Goal: Use online tool/utility: Utilize a website feature to perform a specific function

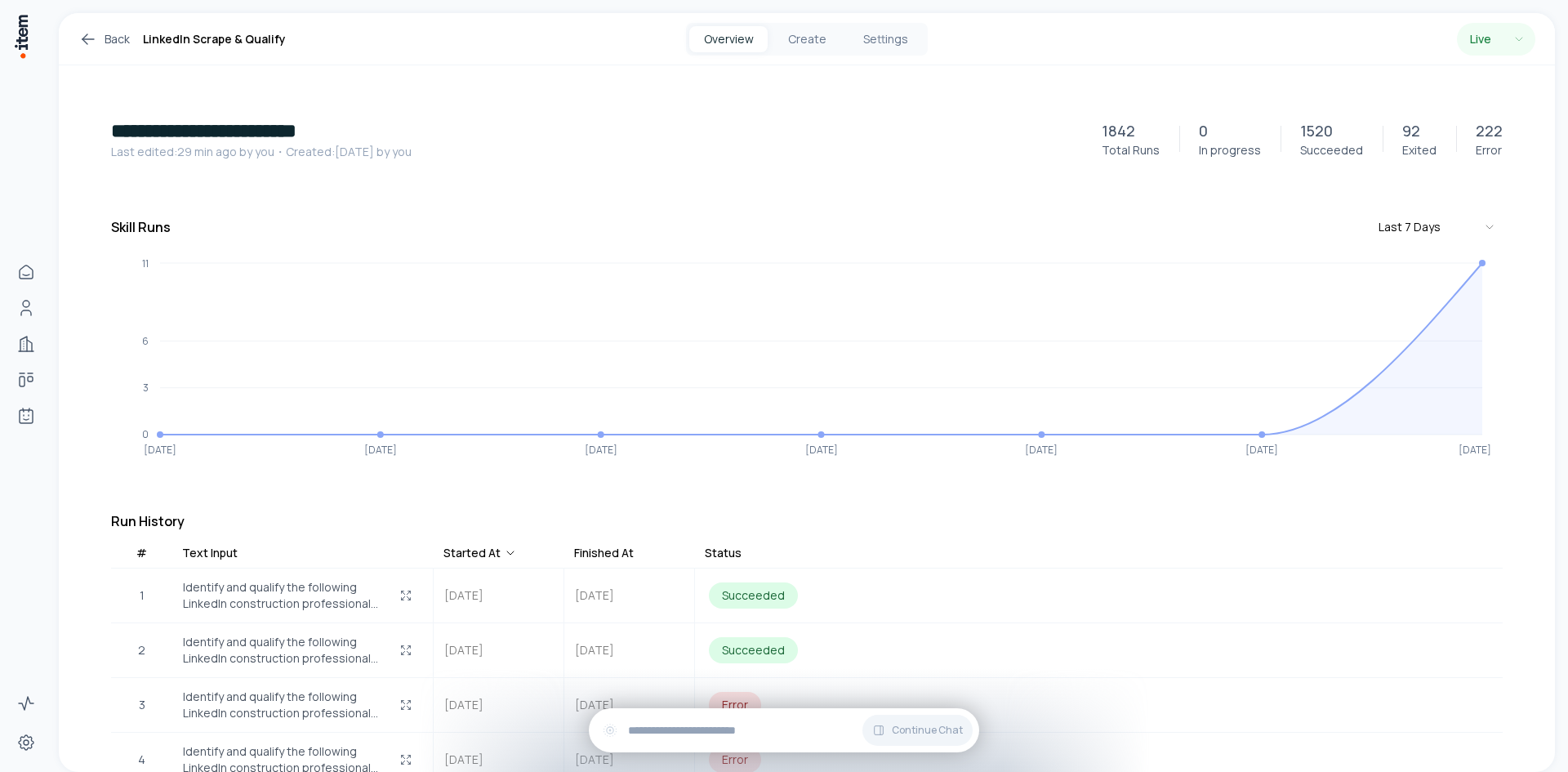
click at [109, 38] on link "Back" at bounding box center [104, 38] width 51 height 20
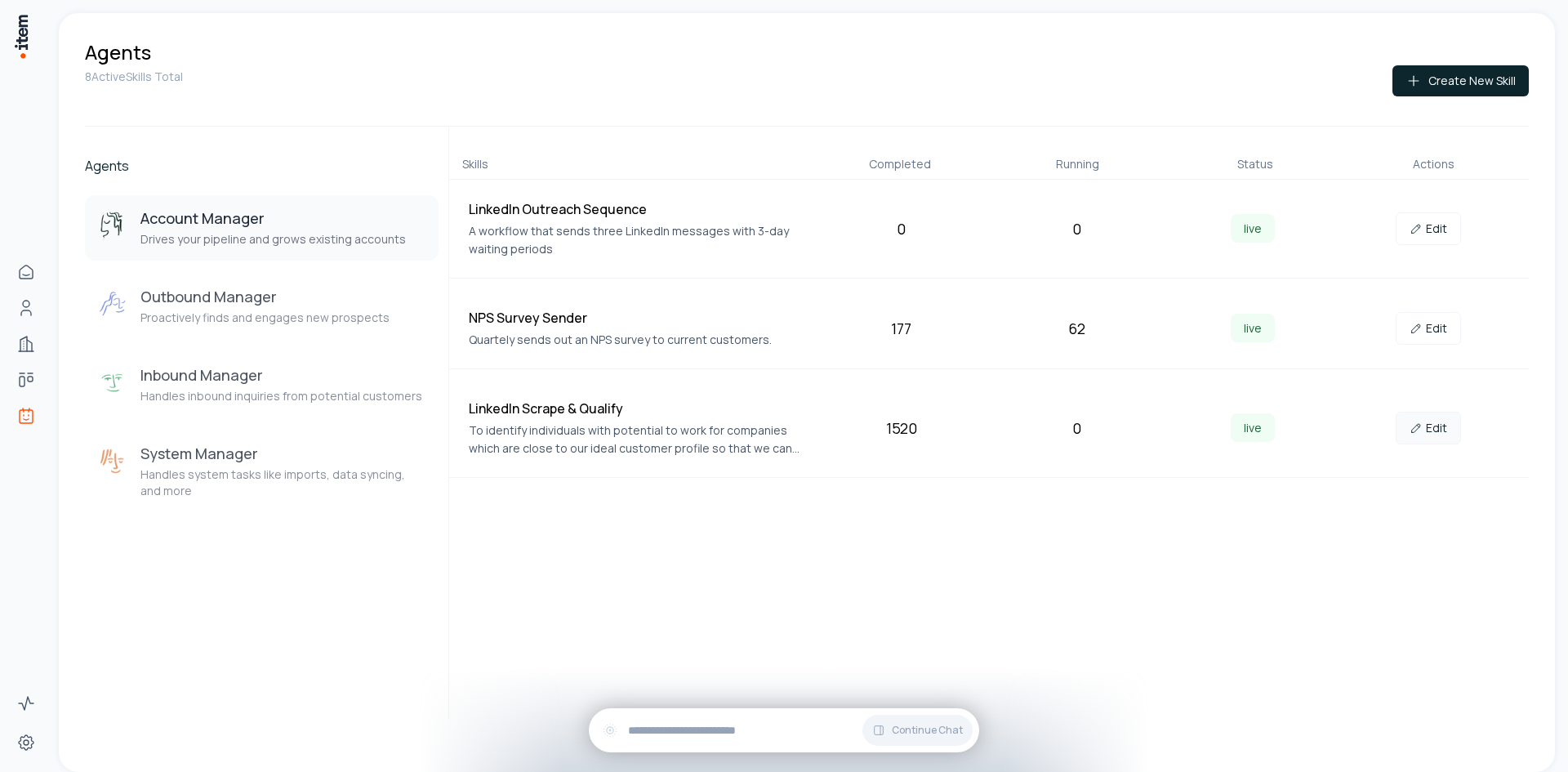
click at [1434, 436] on link "Edit" at bounding box center [1428, 428] width 66 height 32
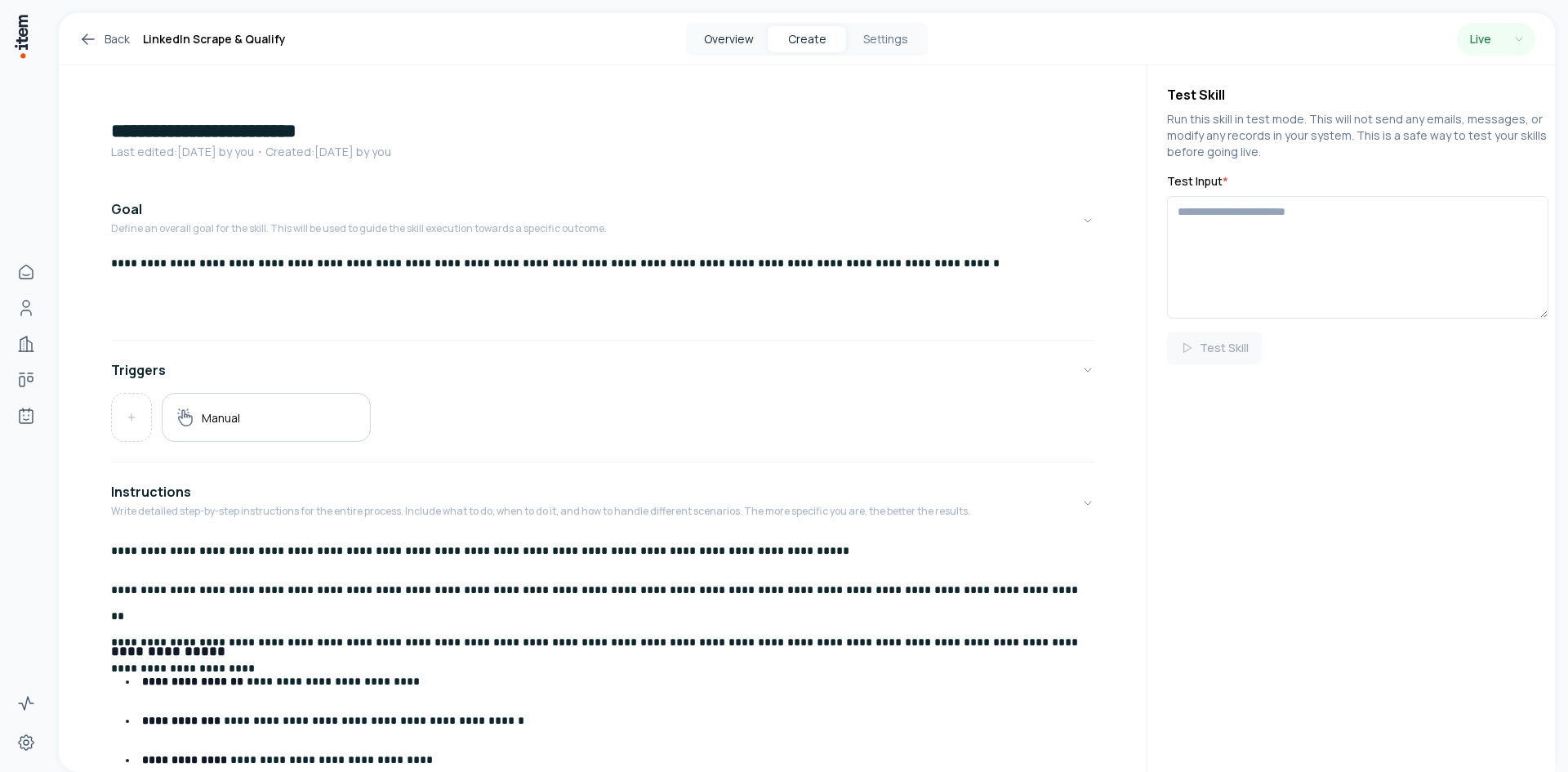
click at [740, 36] on button "Overview" at bounding box center [729, 39] width 79 height 26
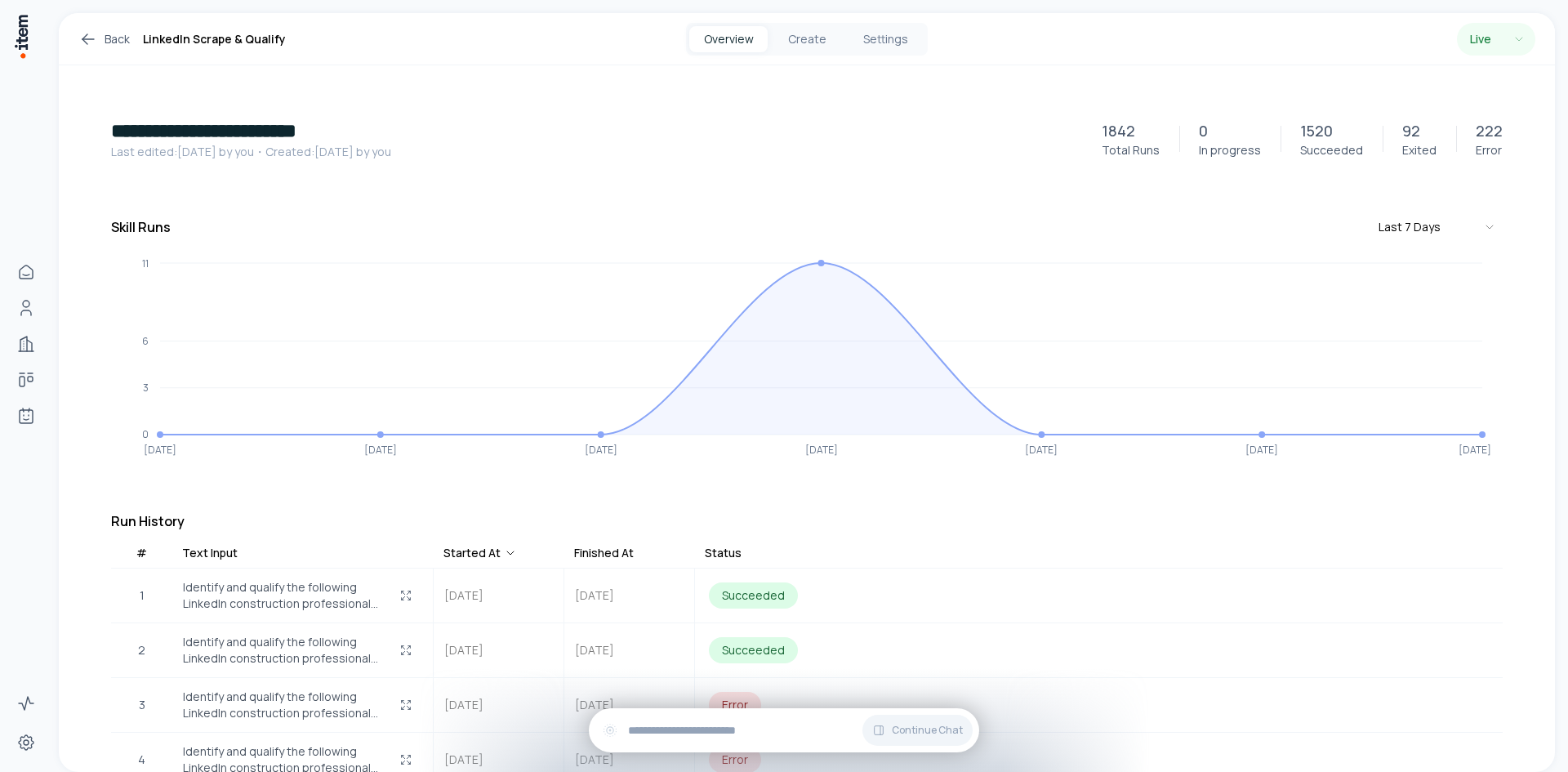
click at [817, 40] on button "Create" at bounding box center [807, 39] width 79 height 26
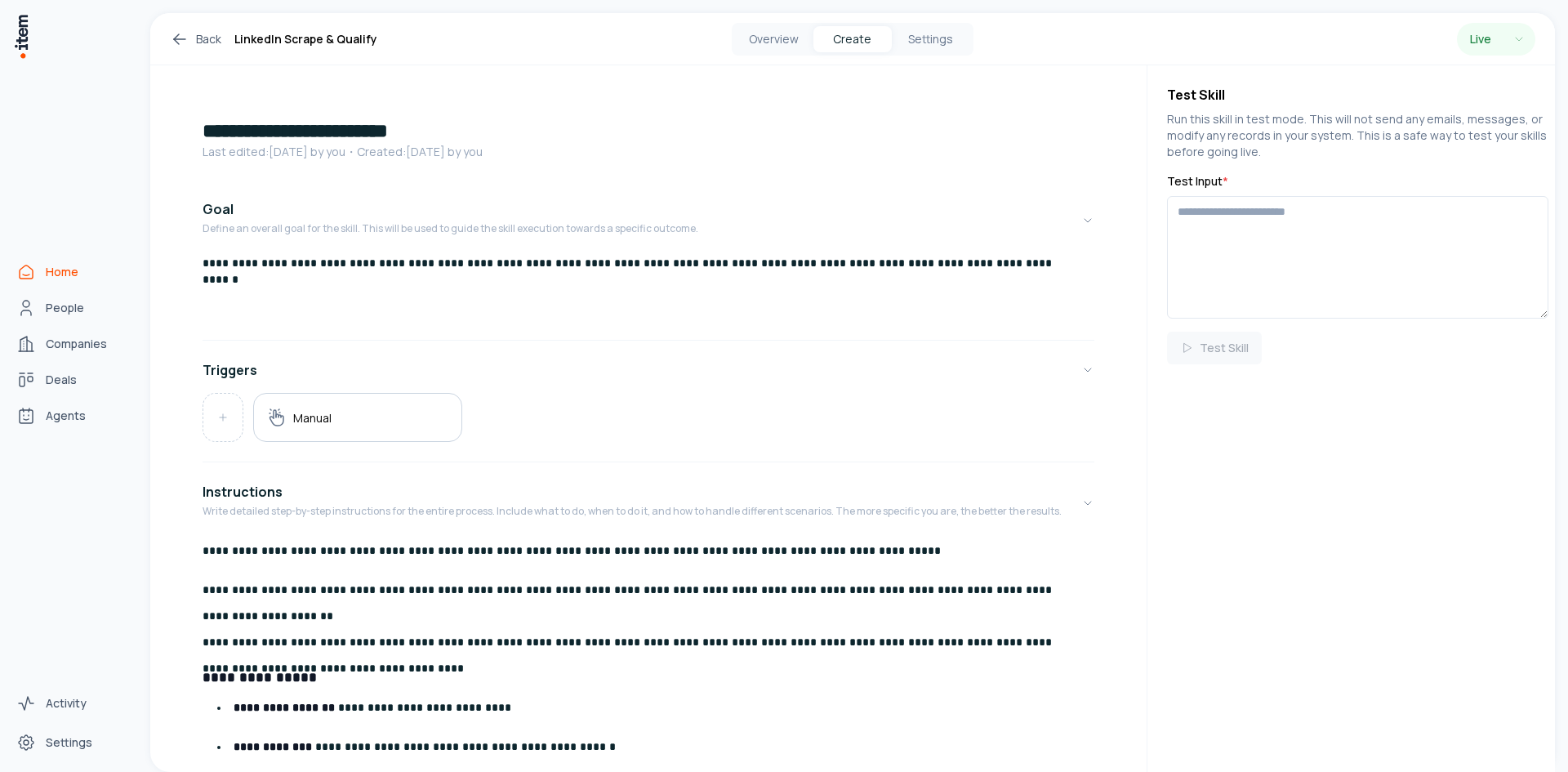
click at [20, 262] on icon "Home" at bounding box center [26, 272] width 20 height 20
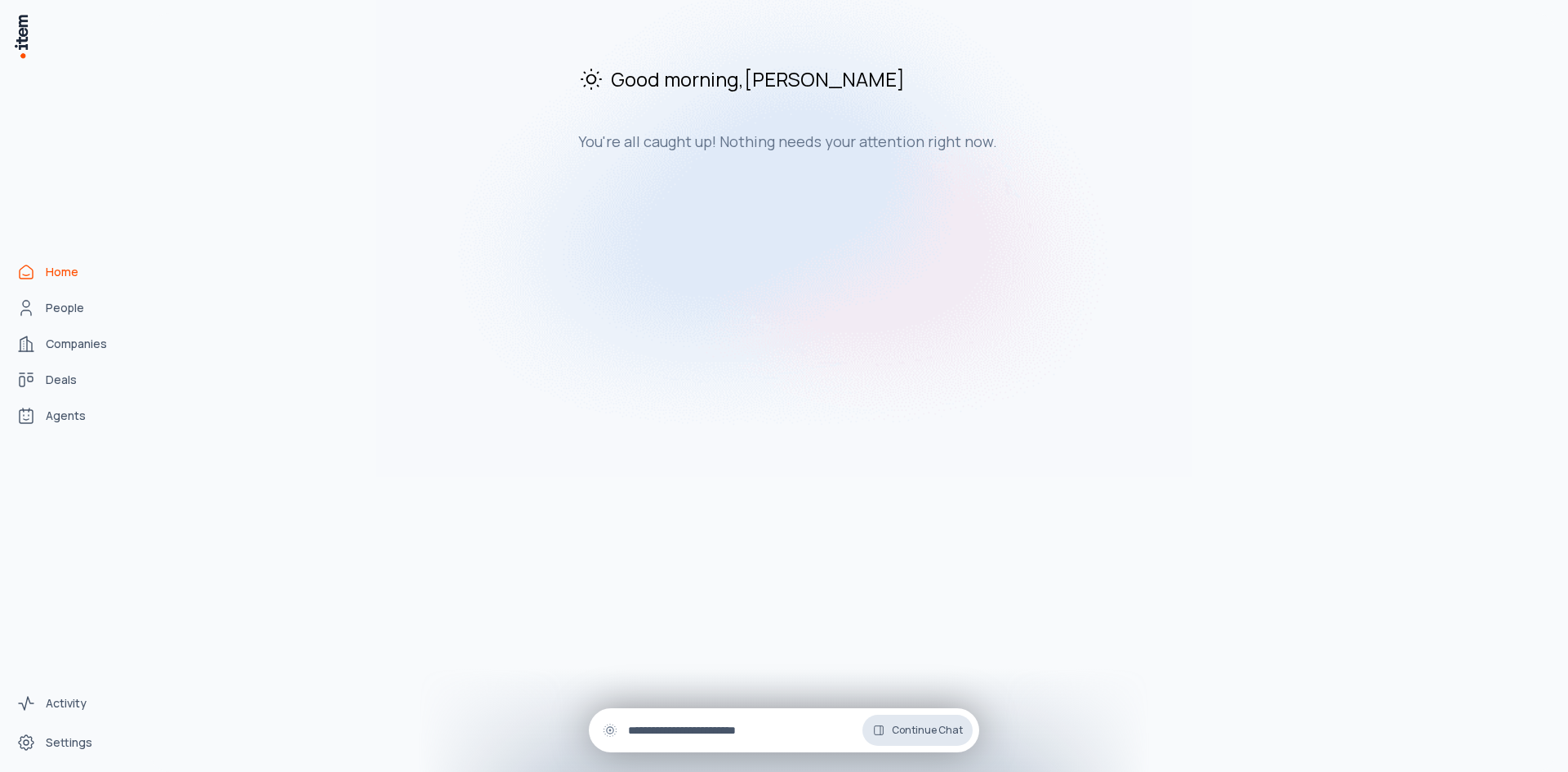
click at [903, 732] on span "Continue Chat" at bounding box center [927, 730] width 71 height 13
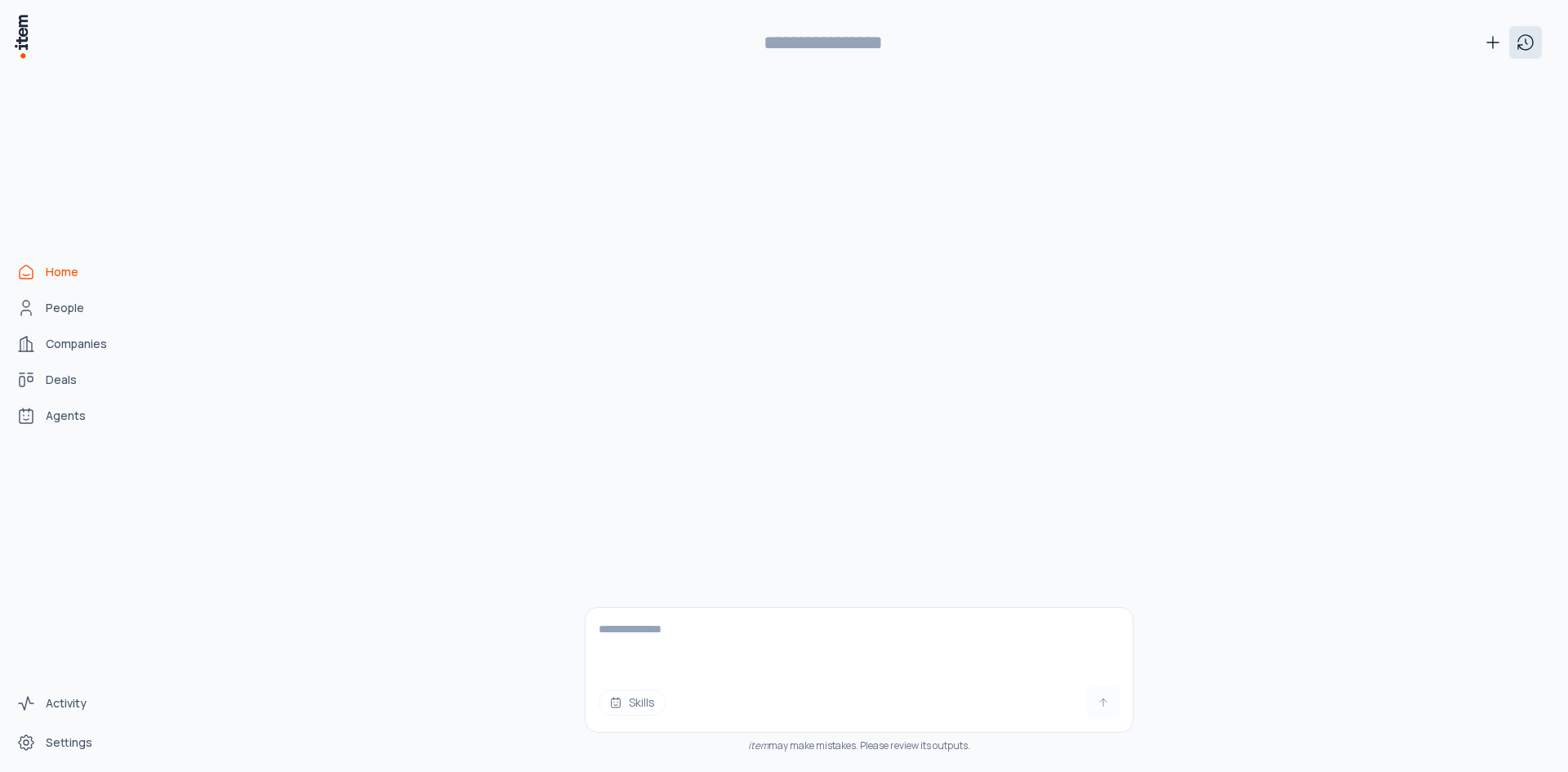
click at [1537, 30] on button at bounding box center [1525, 43] width 32 height 32
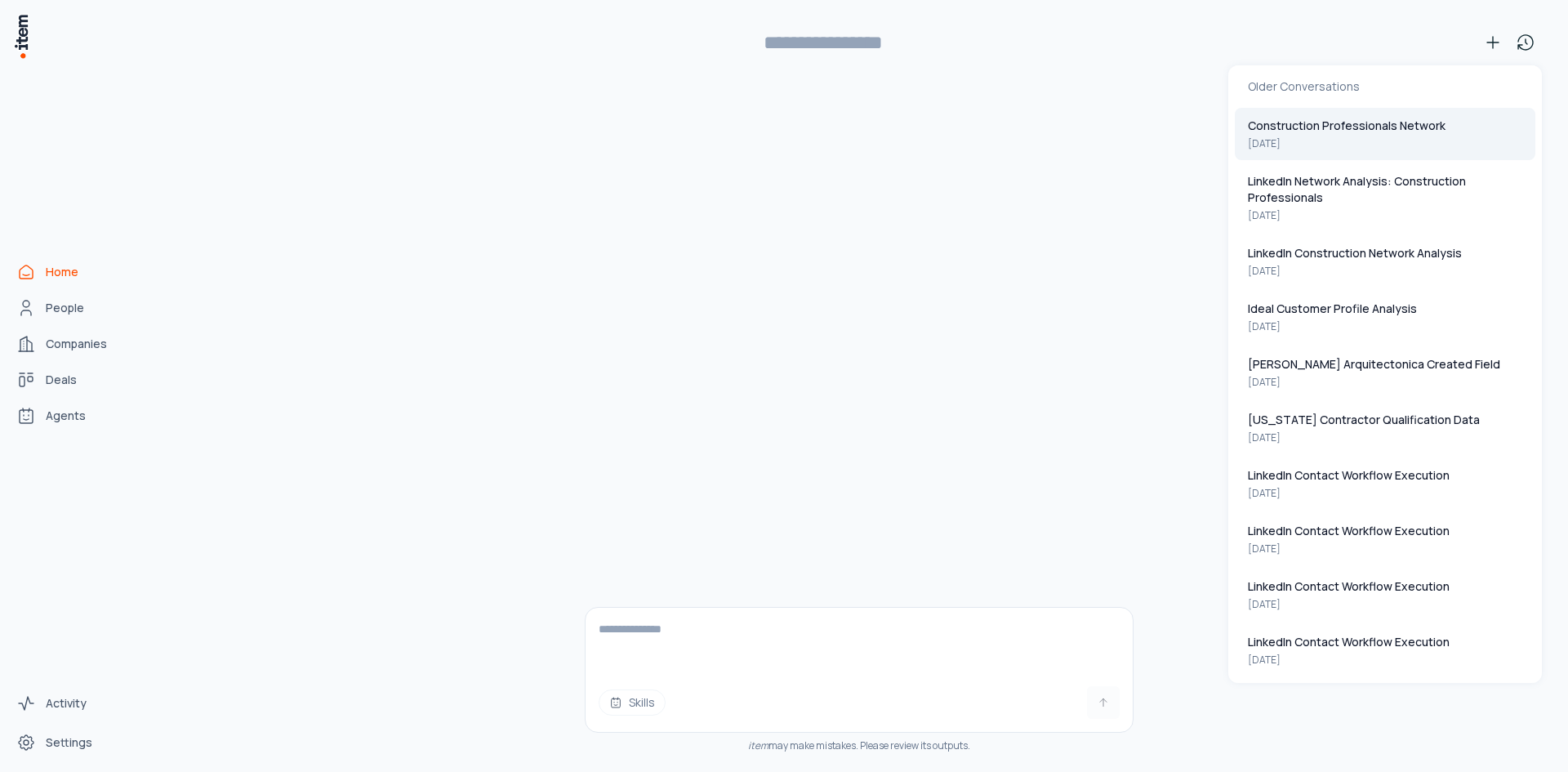
click at [1361, 137] on button "Construction Professionals Network [DATE]" at bounding box center [1385, 133] width 300 height 52
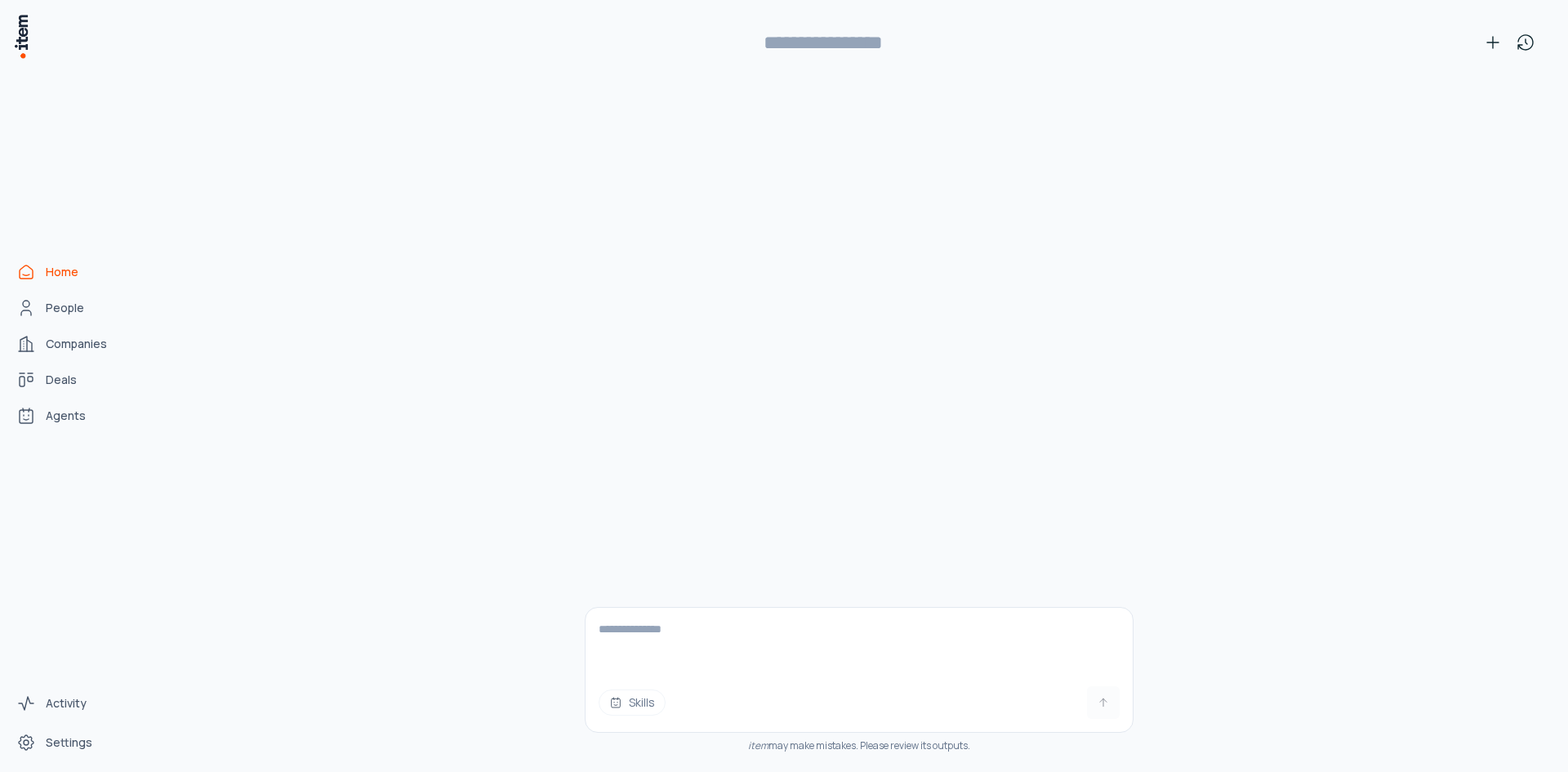
type input "**********"
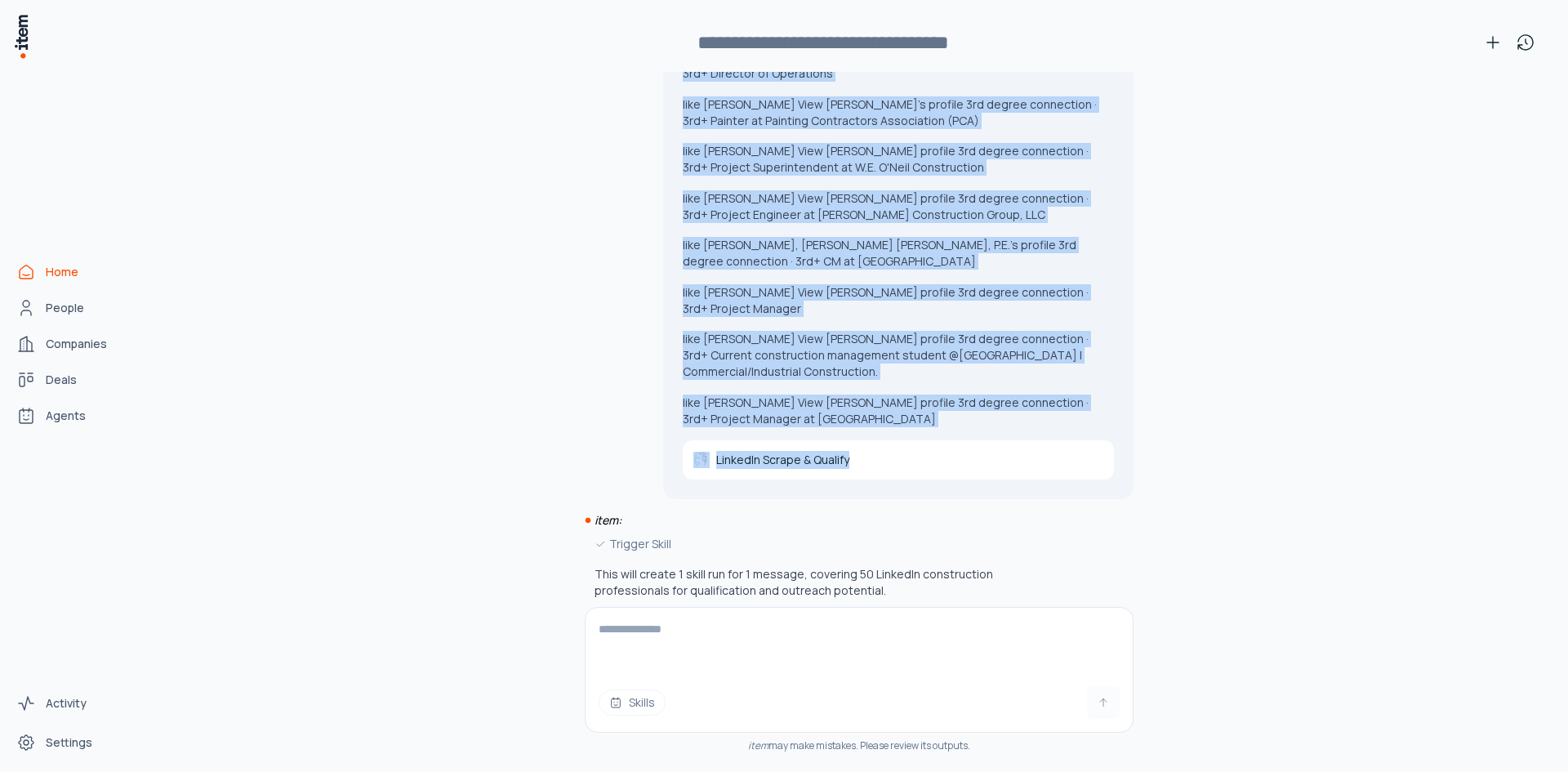
scroll to position [2942, 0]
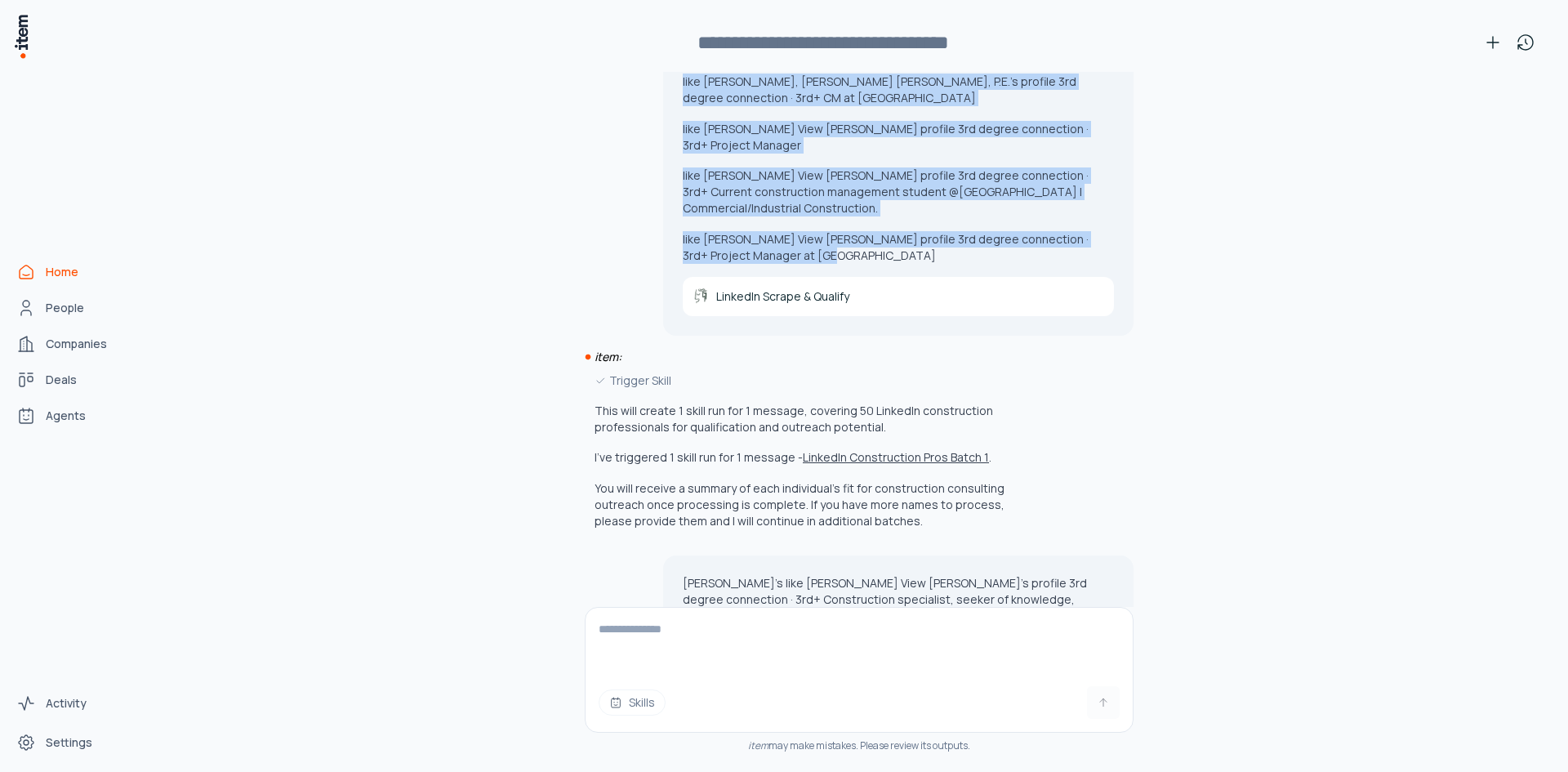
drag, startPoint x: 674, startPoint y: 114, endPoint x: 919, endPoint y: 174, distance: 252.2
copy div "Lore'i dolo Sita Consect Adip Elit Seddoei’t incidid 9ut labore etdolorema · 5a…"
click at [635, 705] on span "Skills" at bounding box center [642, 702] width 26 height 16
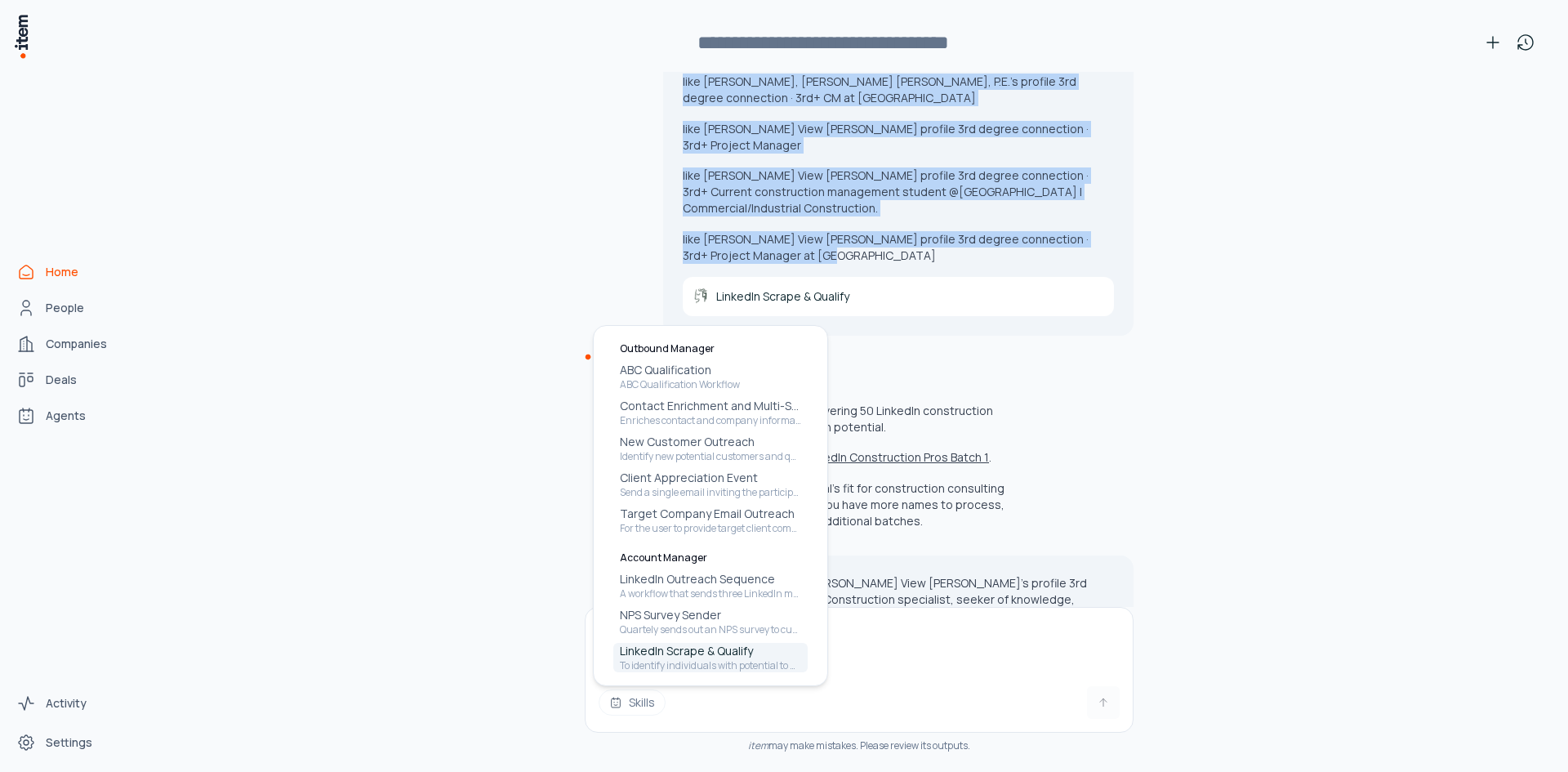
click at [739, 661] on p "To identify individuals with potential to work for companies which are close to…" at bounding box center [710, 665] width 181 height 13
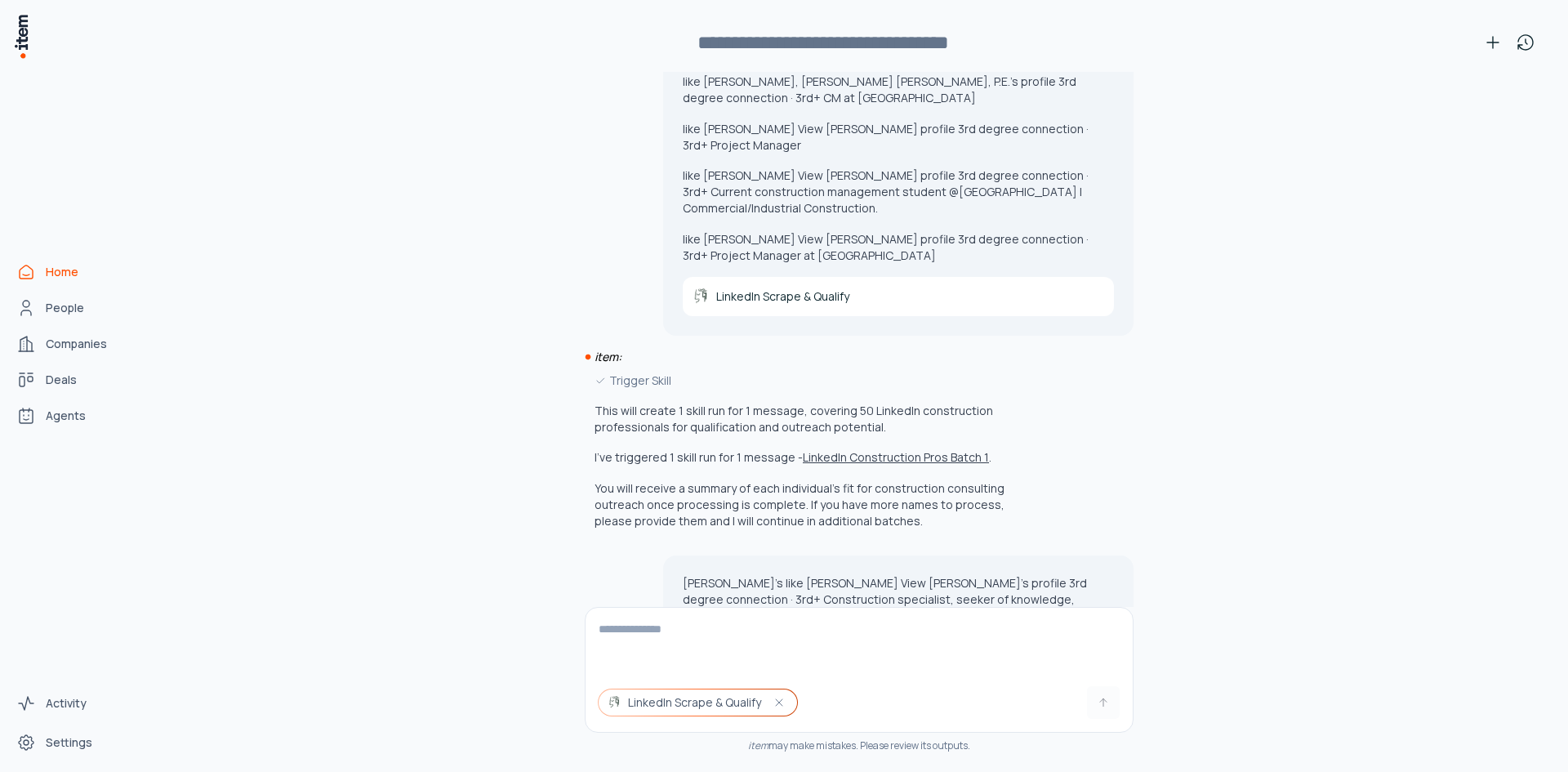
click at [719, 638] on textarea at bounding box center [859, 640] width 547 height 66
paste textarea "**********"
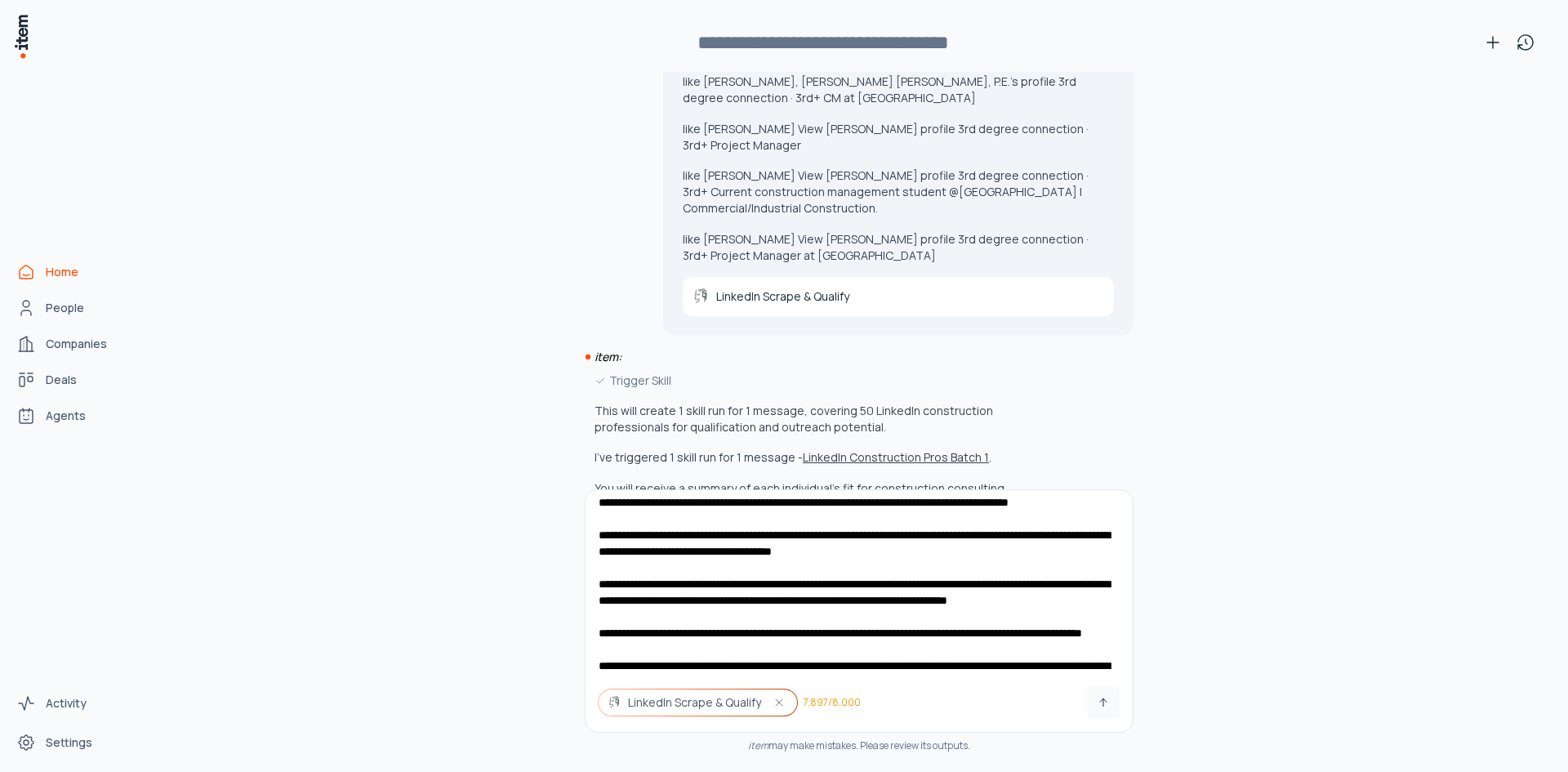
scroll to position [0, 0]
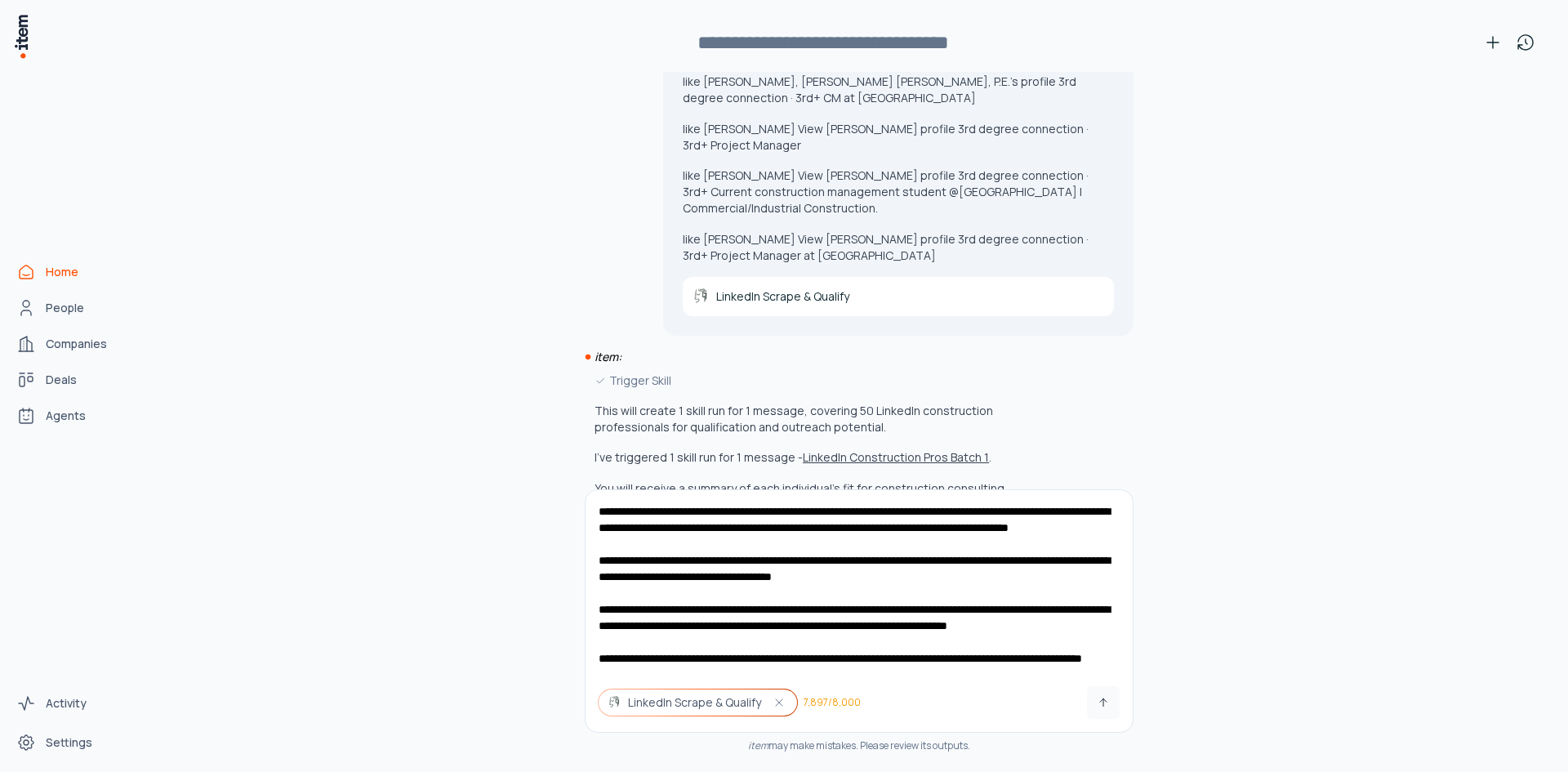
click at [627, 518] on textarea at bounding box center [859, 582] width 547 height 183
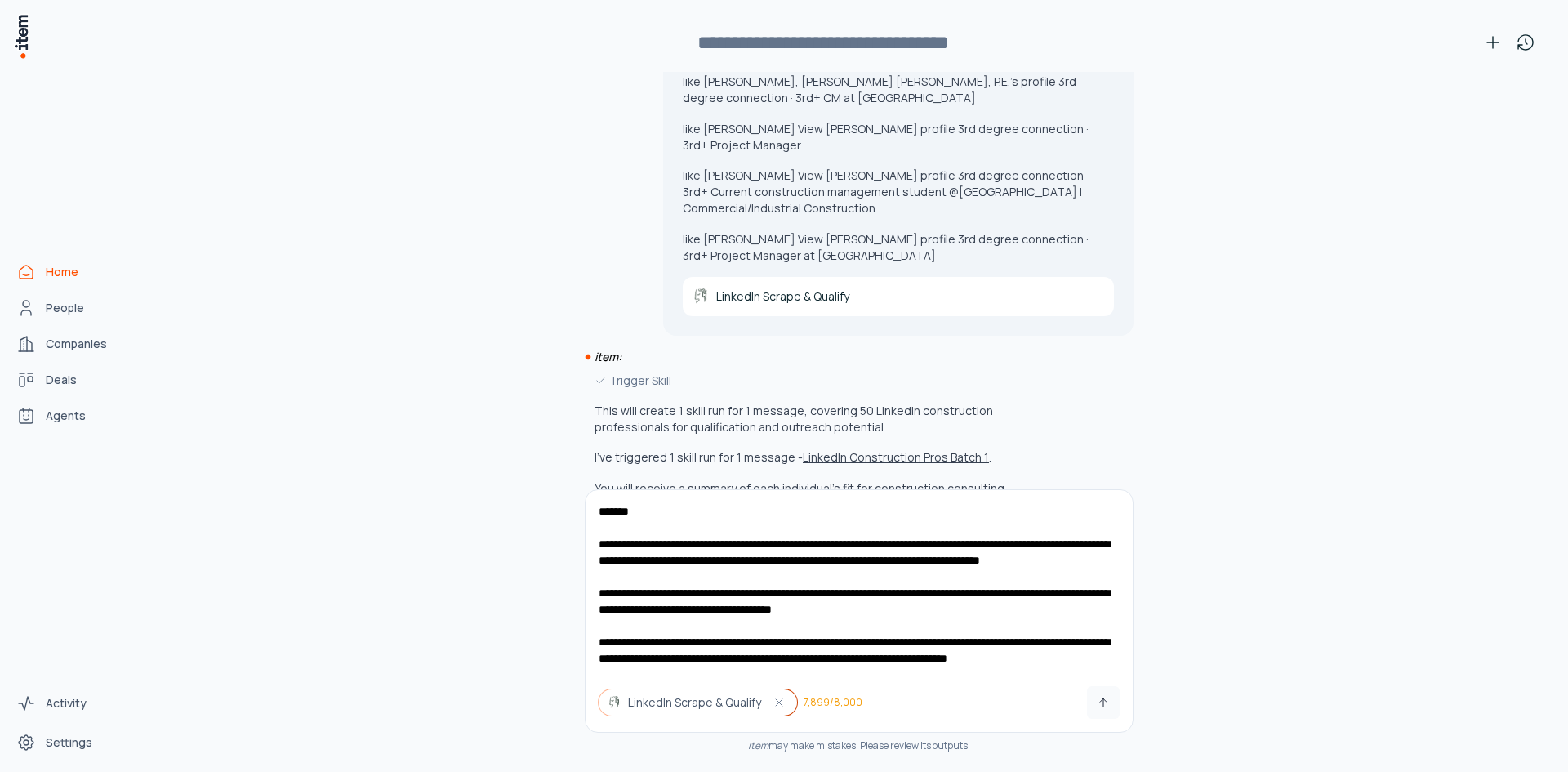
drag, startPoint x: 772, startPoint y: 587, endPoint x: 579, endPoint y: 535, distance: 199.9
click at [586, 535] on textarea at bounding box center [859, 582] width 547 height 183
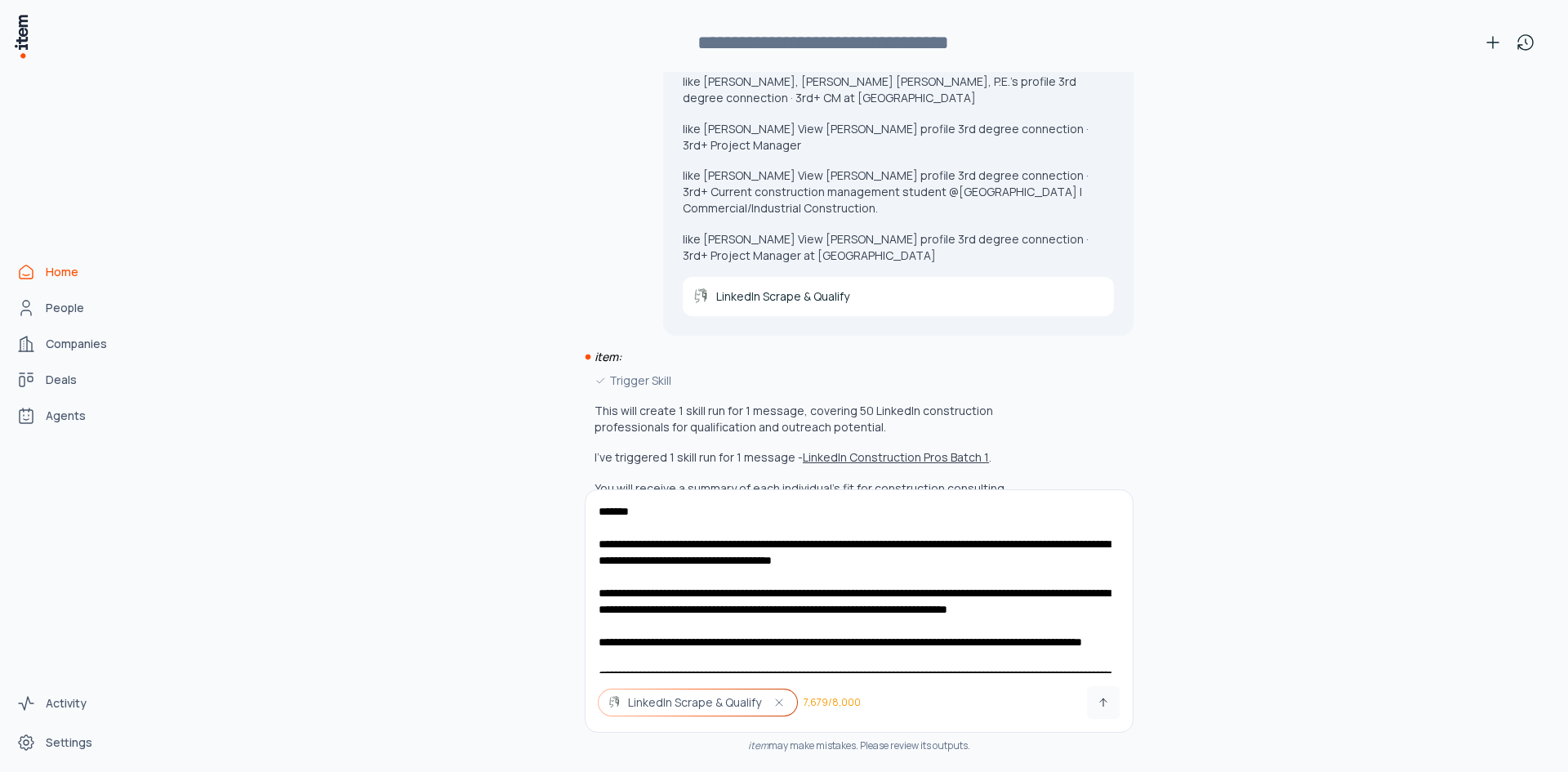
click at [663, 504] on textarea at bounding box center [859, 582] width 547 height 183
type textarea "**********"
click at [1097, 704] on icon at bounding box center [1103, 702] width 13 height 13
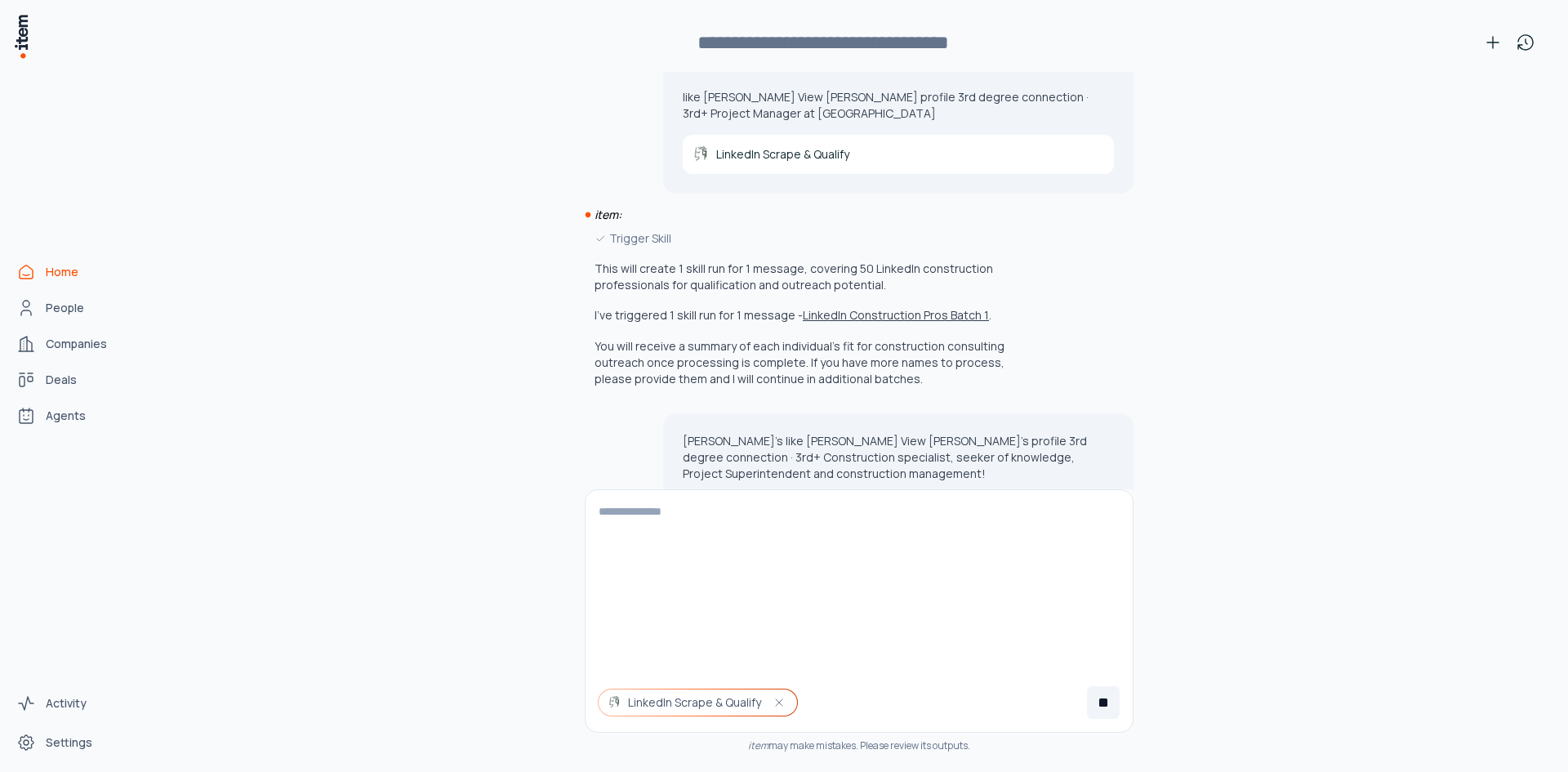
scroll to position [3269, 0]
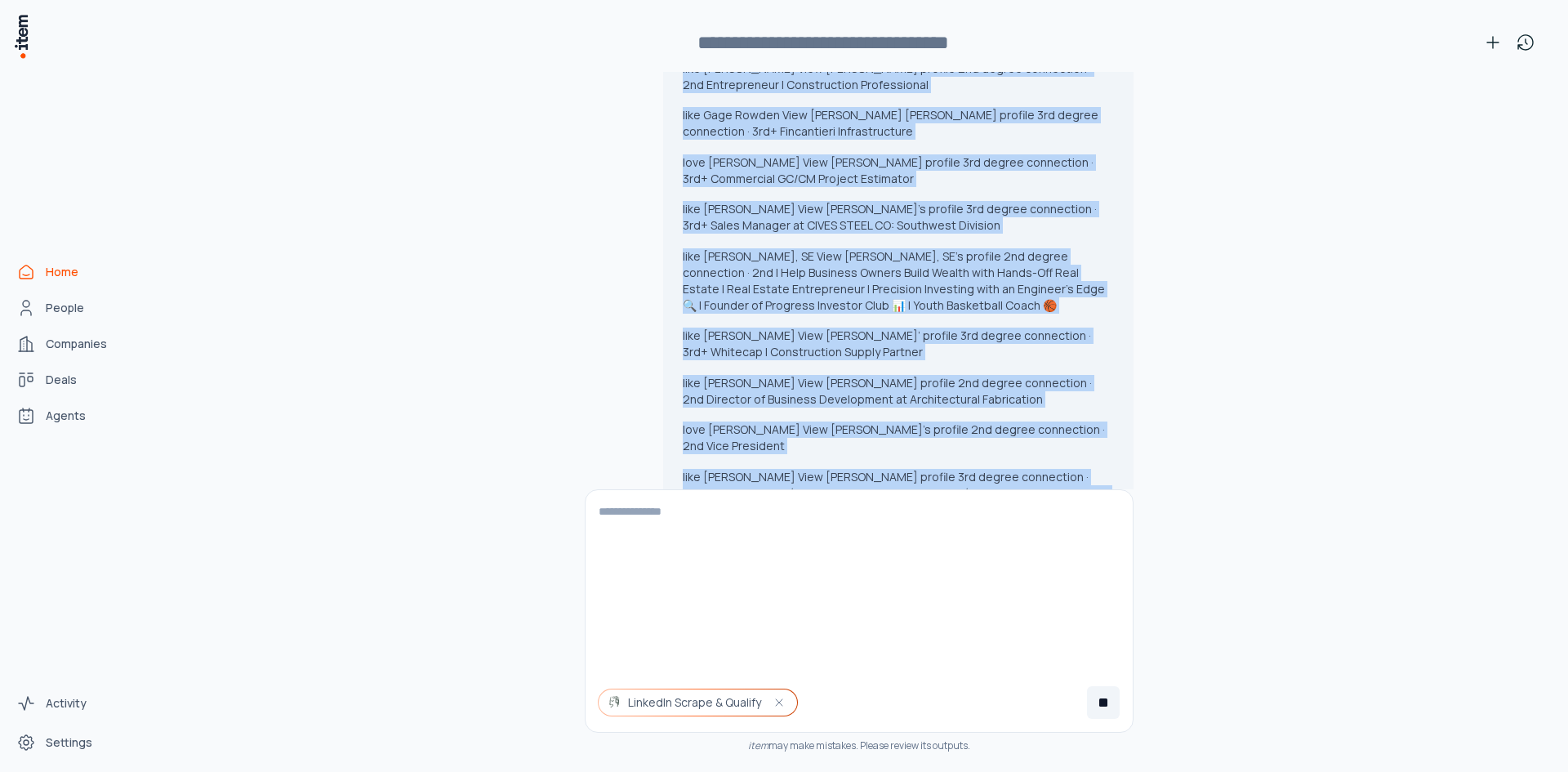
drag, startPoint x: 678, startPoint y: 176, endPoint x: 866, endPoint y: 120, distance: 196.2
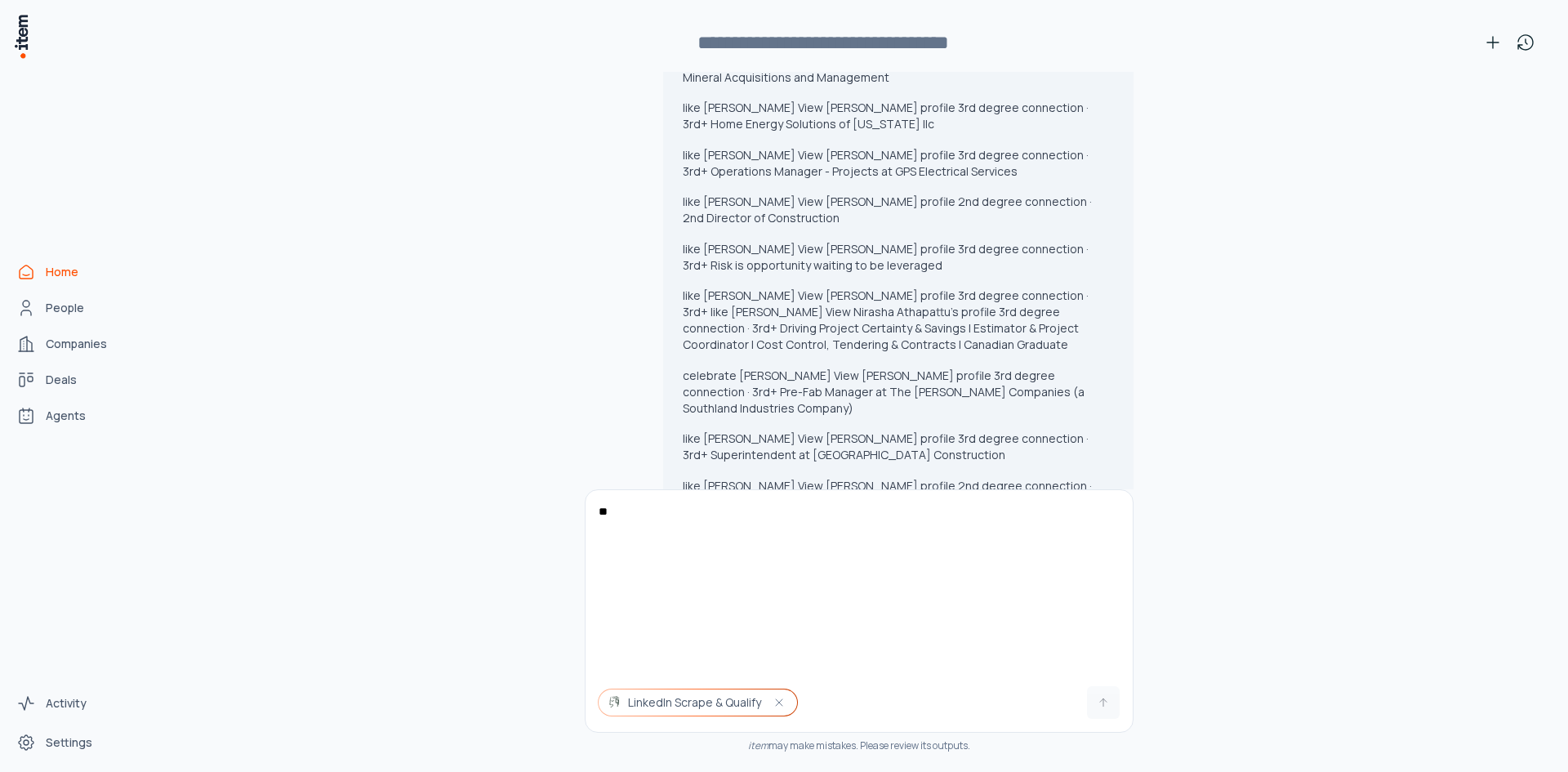
scroll to position [29494, 0]
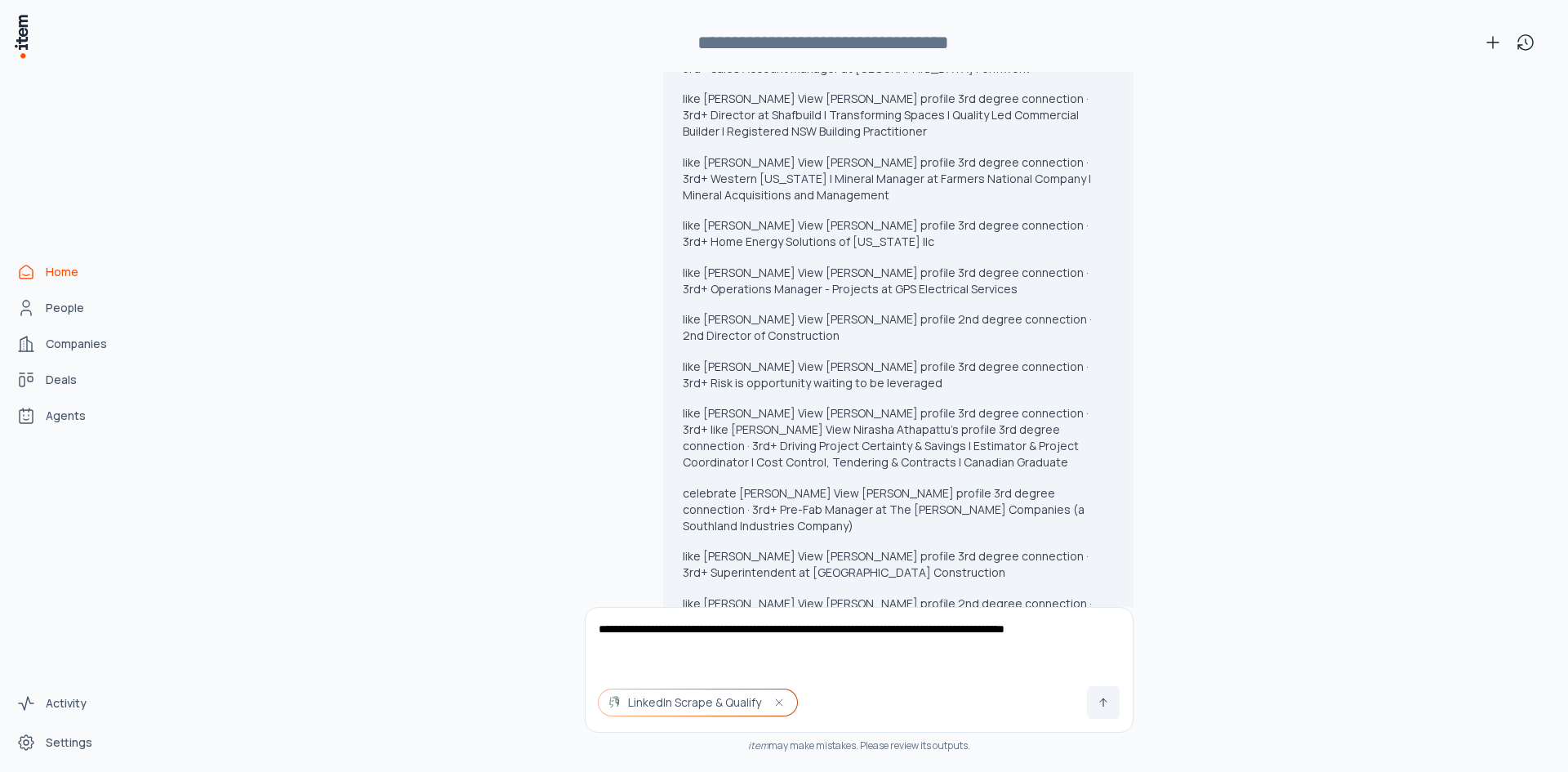
type textarea "**********"
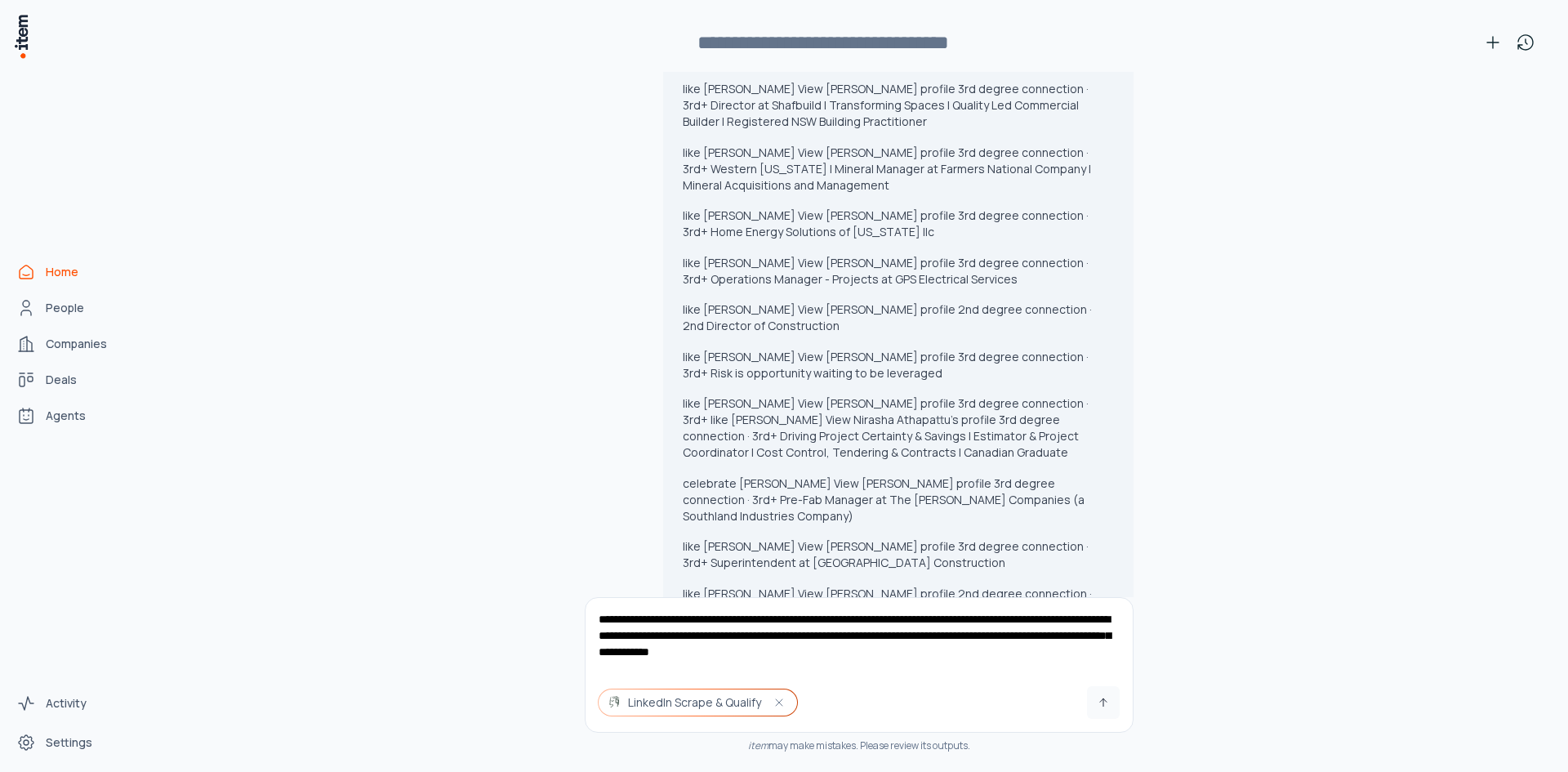
type textarea "**********"
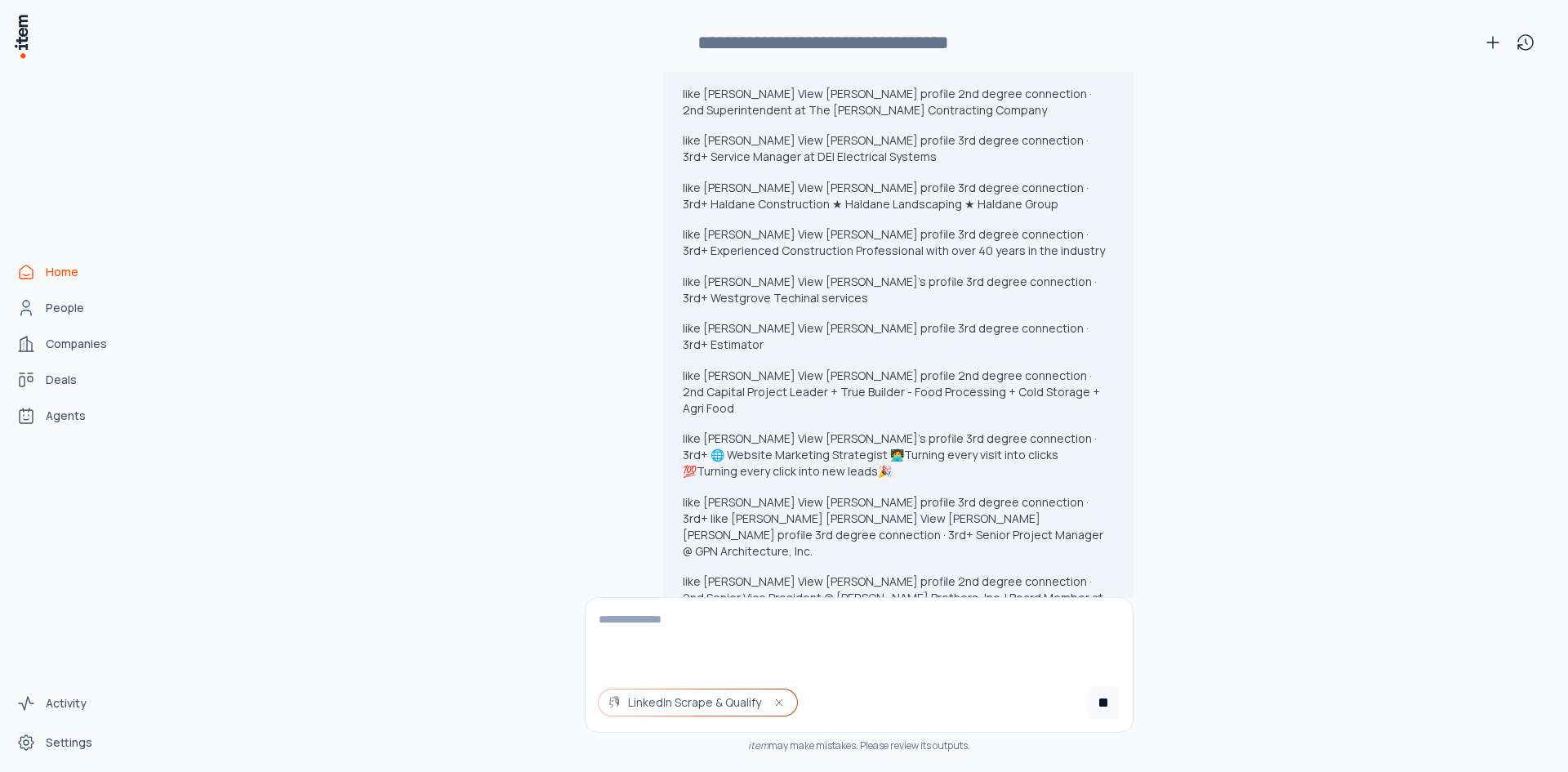
scroll to position [30021, 0]
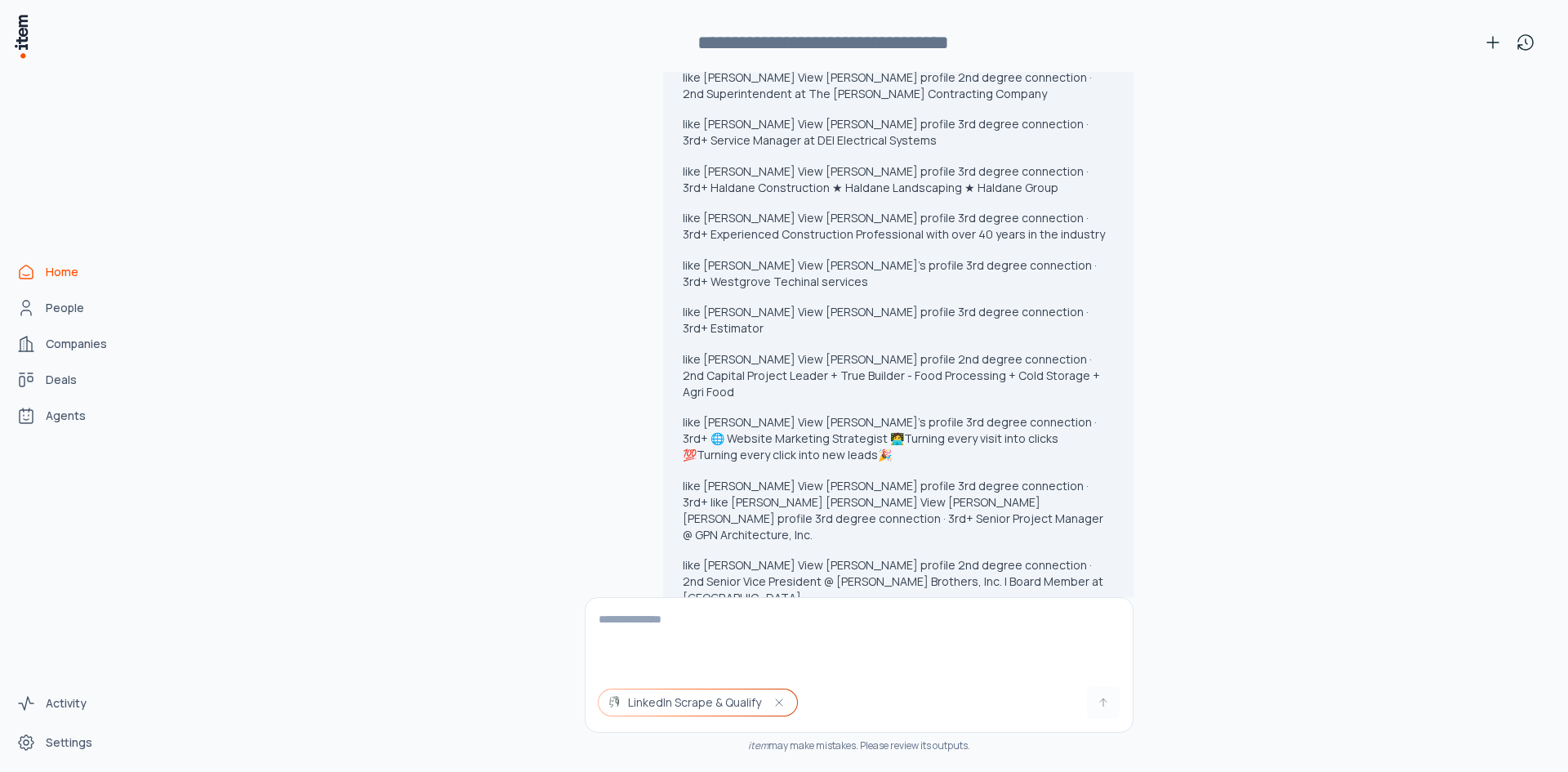
click at [756, 636] on textarea at bounding box center [859, 635] width 547 height 75
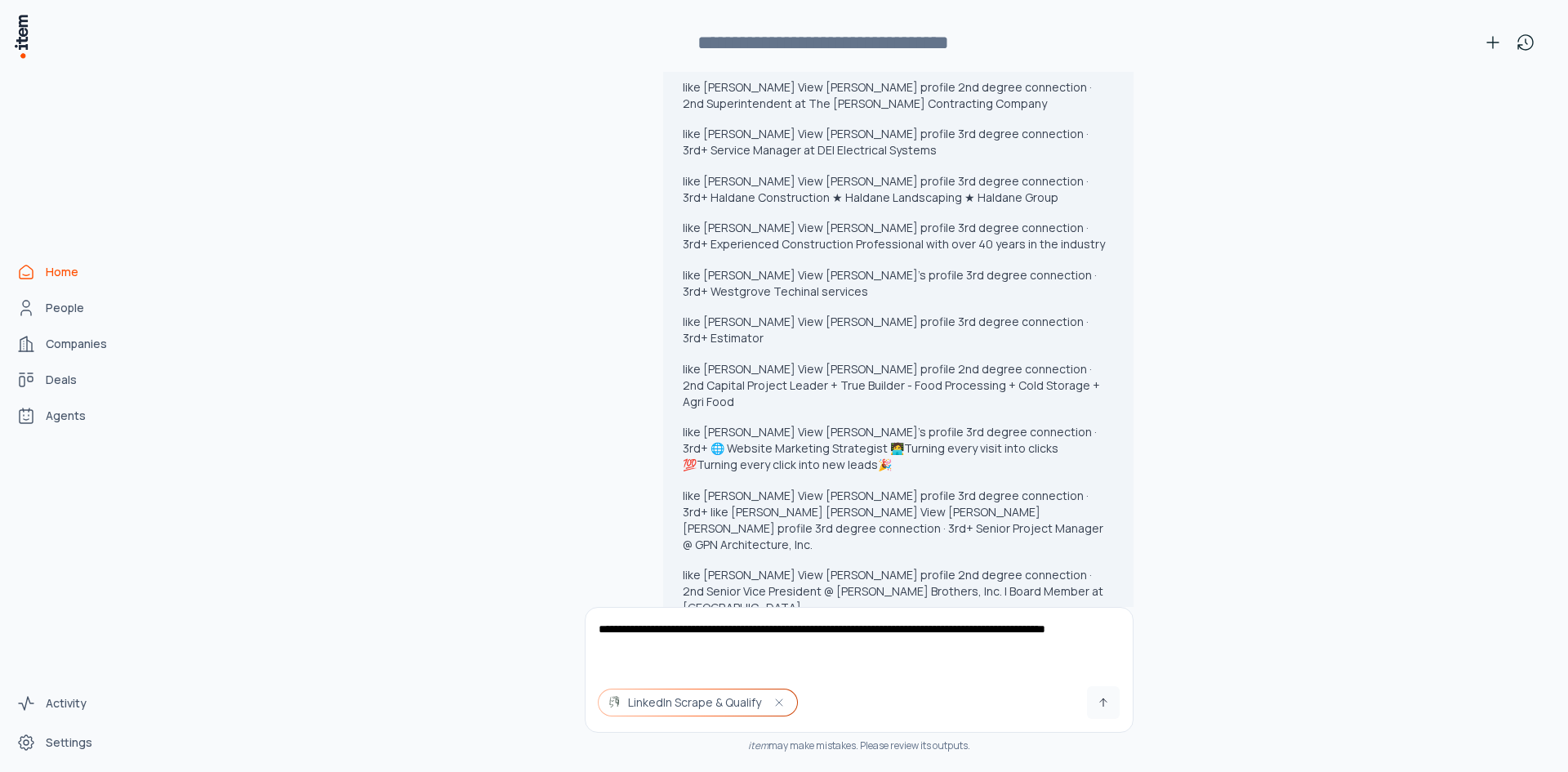
type textarea "**********"
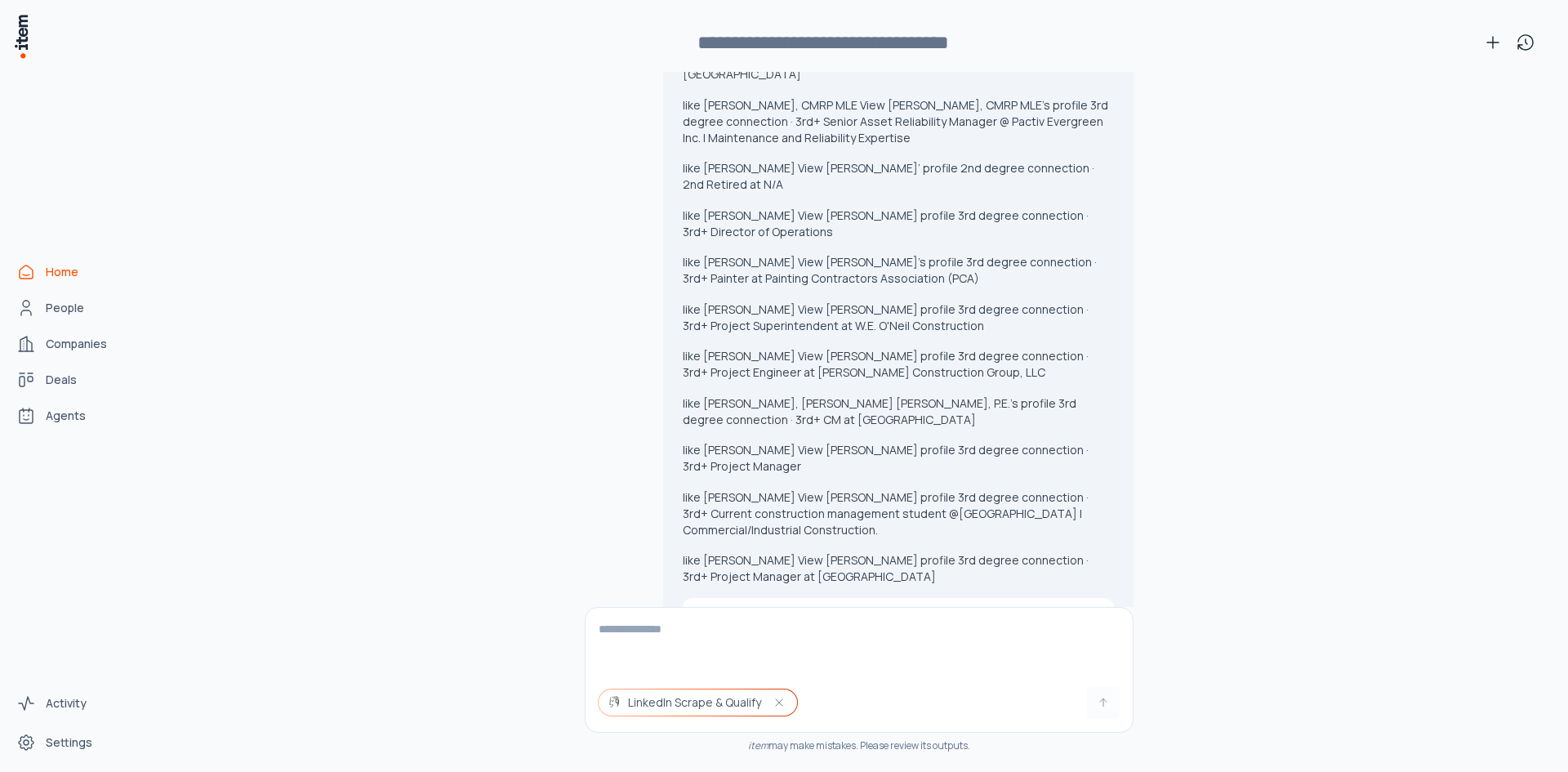
scroll to position [30591, 0]
